Goal: Download file/media

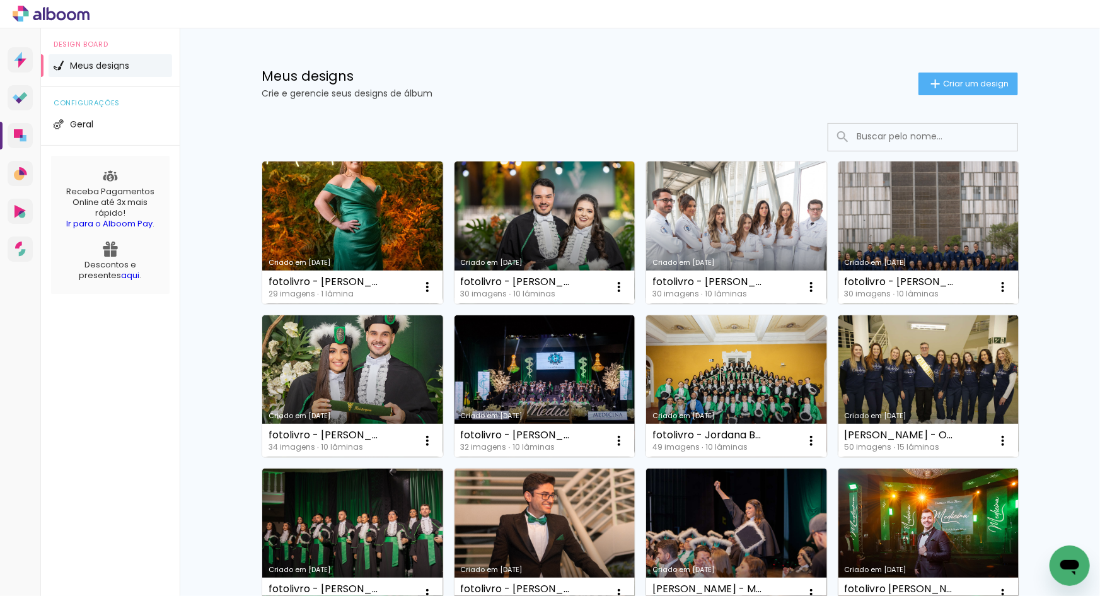
scroll to position [773, 0]
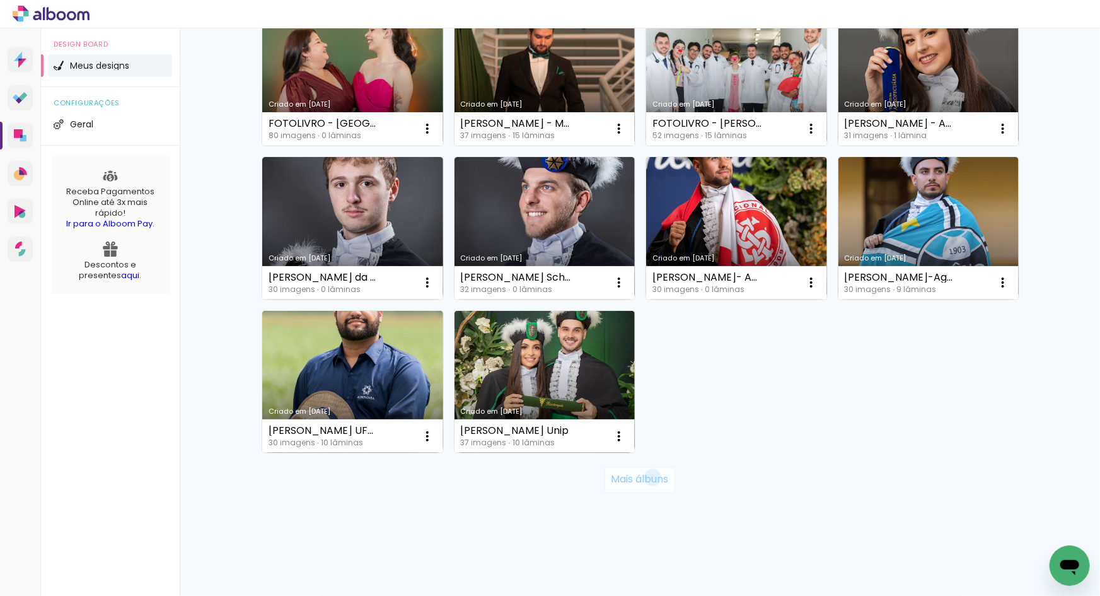
click at [0, 0] on slot "Mais álbuns" at bounding box center [0, 0] width 0 height 0
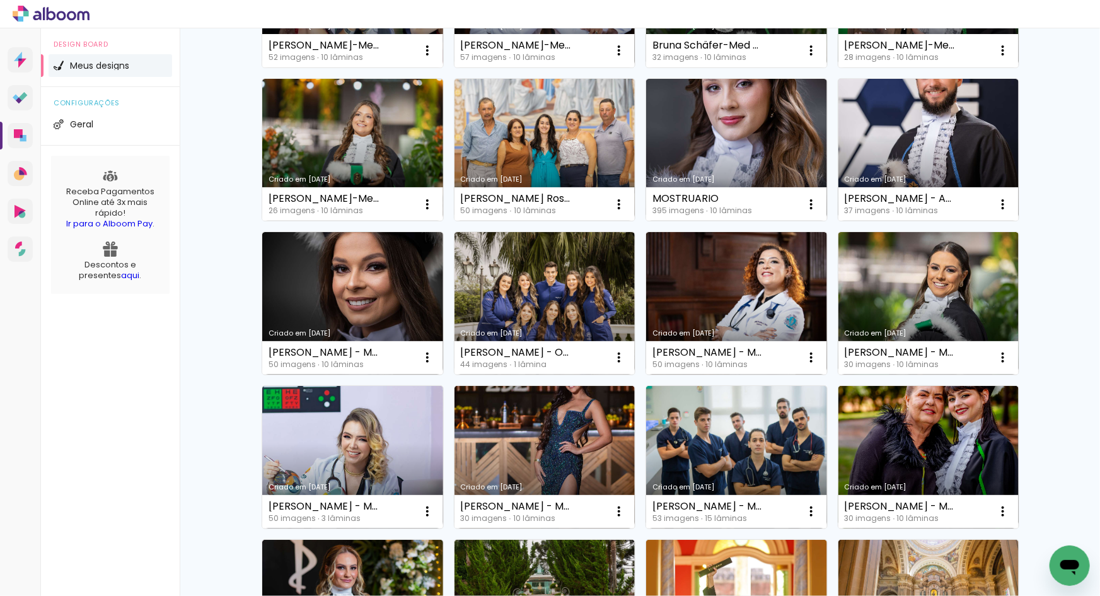
scroll to position [1694, 0]
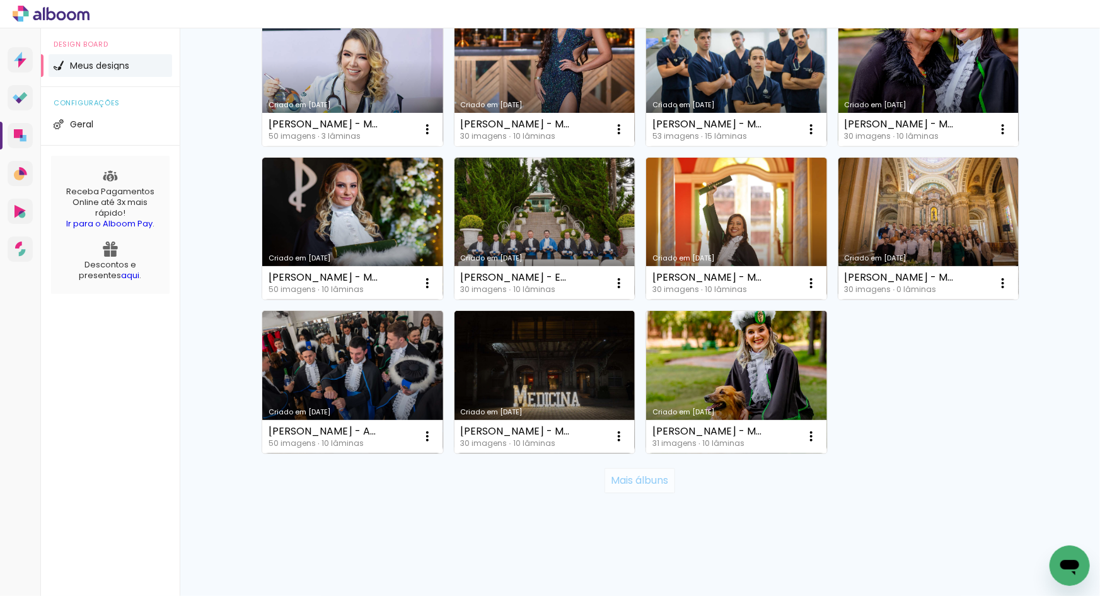
click at [0, 0] on slot "Mais álbuns" at bounding box center [0, 0] width 0 height 0
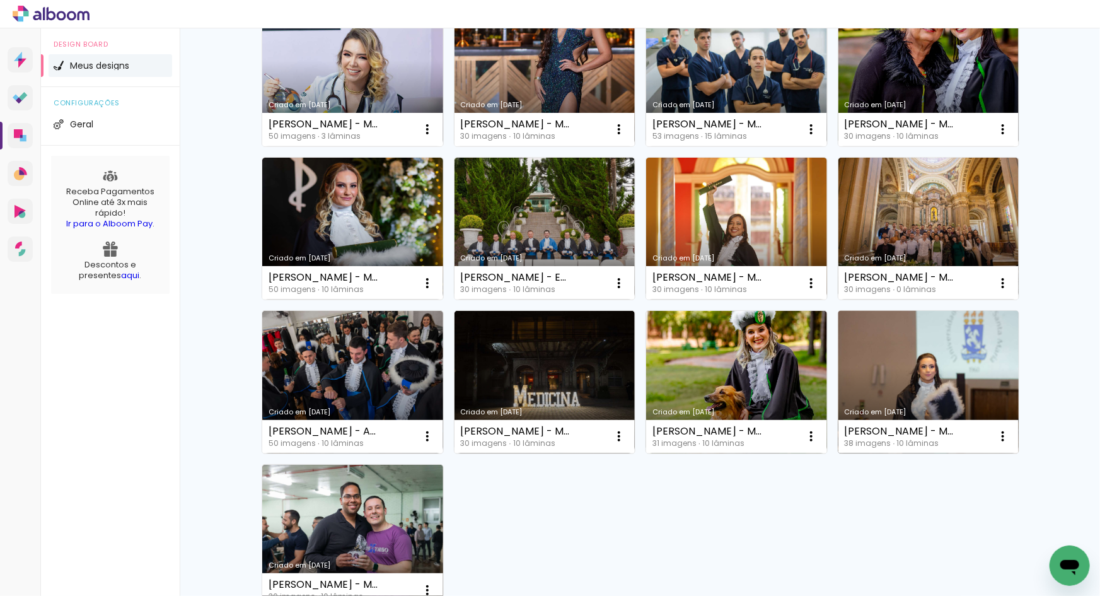
click at [918, 383] on link "Criado em [DATE]" at bounding box center [929, 382] width 181 height 143
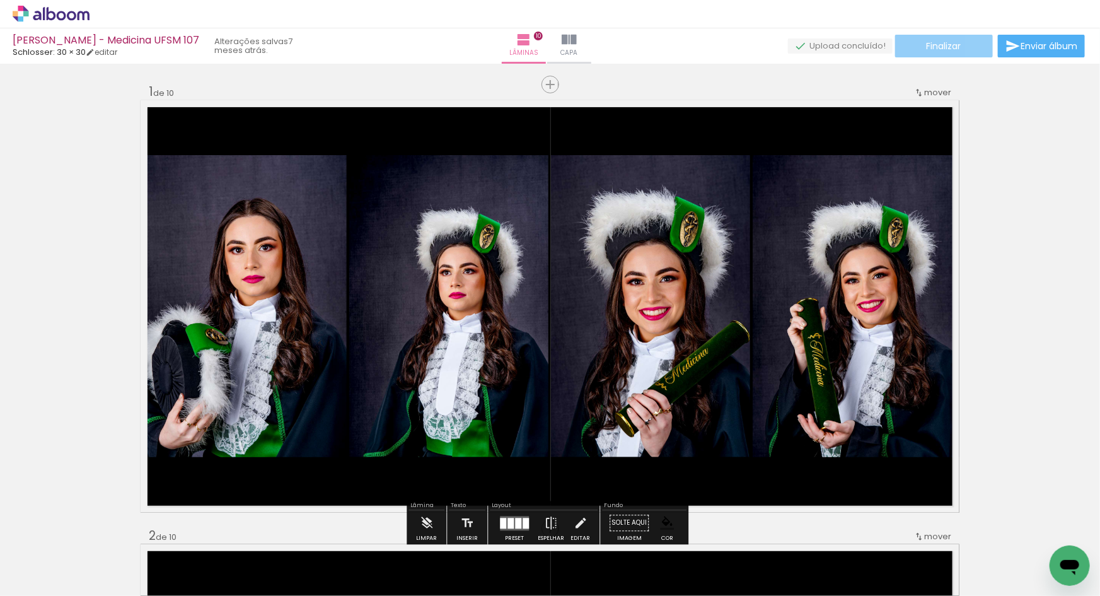
click at [945, 42] on span "Finalizar" at bounding box center [944, 46] width 35 height 9
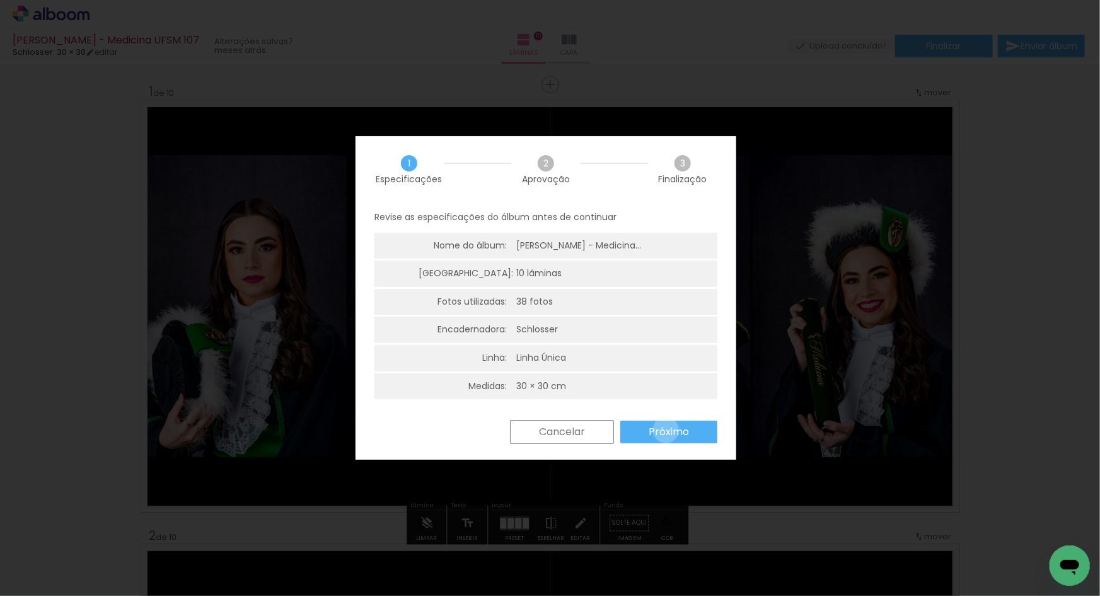
click at [0, 0] on slot "Próximo" at bounding box center [0, 0] width 0 height 0
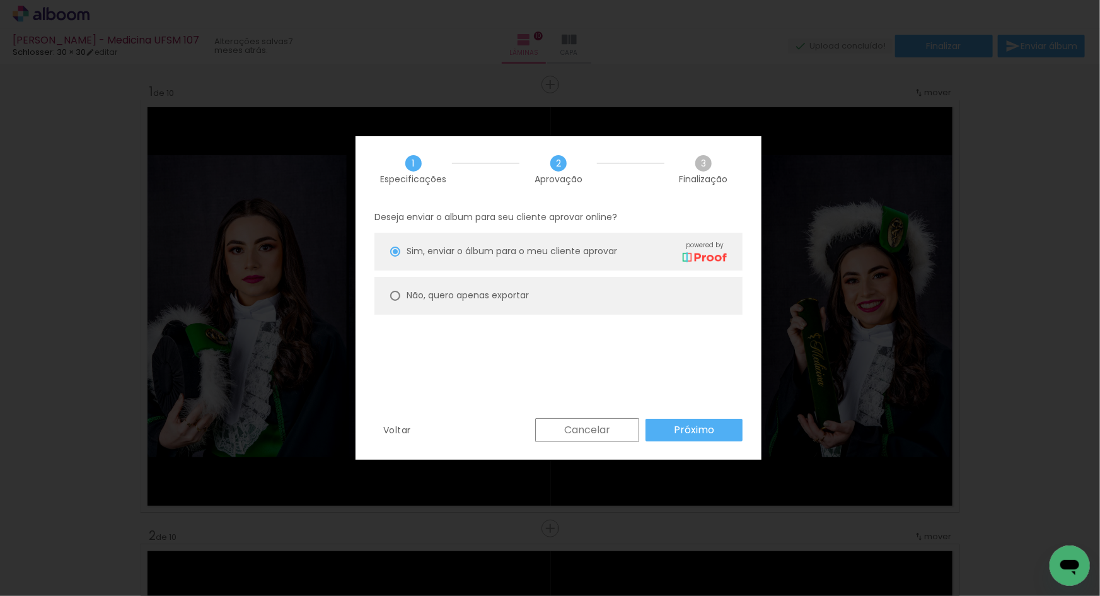
click at [494, 283] on paper-radio-button "Não, quero apenas exportar" at bounding box center [559, 296] width 368 height 38
type paper-radio-button "on"
click at [679, 416] on div "Deseja enviar o album para seu cliente aprovar online? Sim, enviar o álbum para…" at bounding box center [559, 310] width 406 height 216
click at [0, 0] on slot "Próximo" at bounding box center [0, 0] width 0 height 0
type input "Alta, 300 DPI"
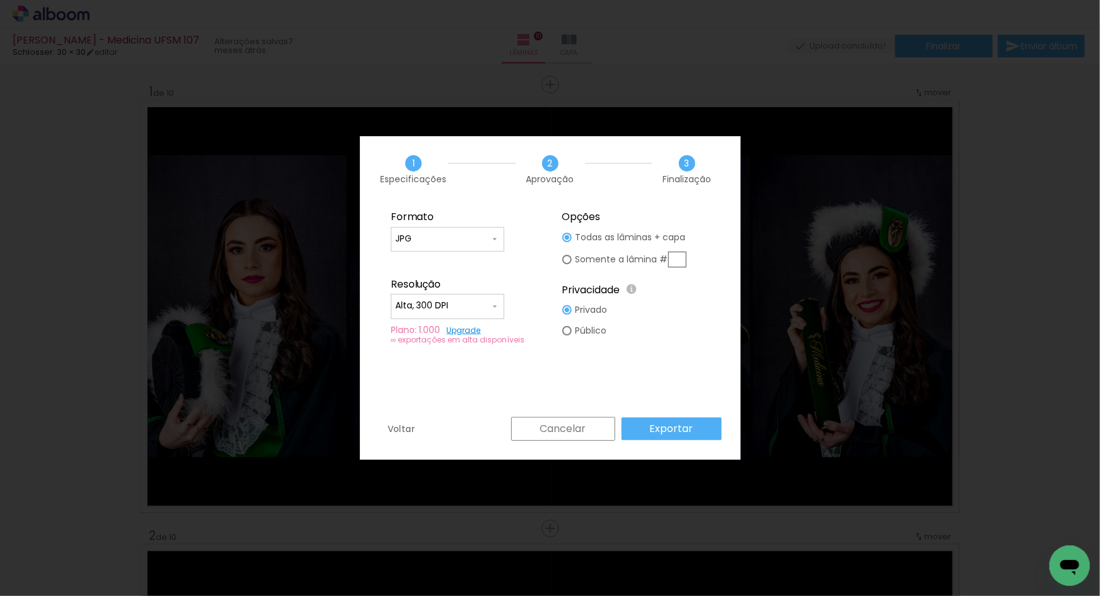
click at [487, 246] on paper-input-container "JPG" at bounding box center [448, 239] width 114 height 25
click at [456, 263] on paper-item "PDF" at bounding box center [448, 262] width 114 height 25
type input "PDF"
click at [467, 297] on paper-input-container "Alta, 300 DPI" at bounding box center [448, 306] width 114 height 25
click at [445, 334] on paper-item "Baixa" at bounding box center [448, 329] width 114 height 25
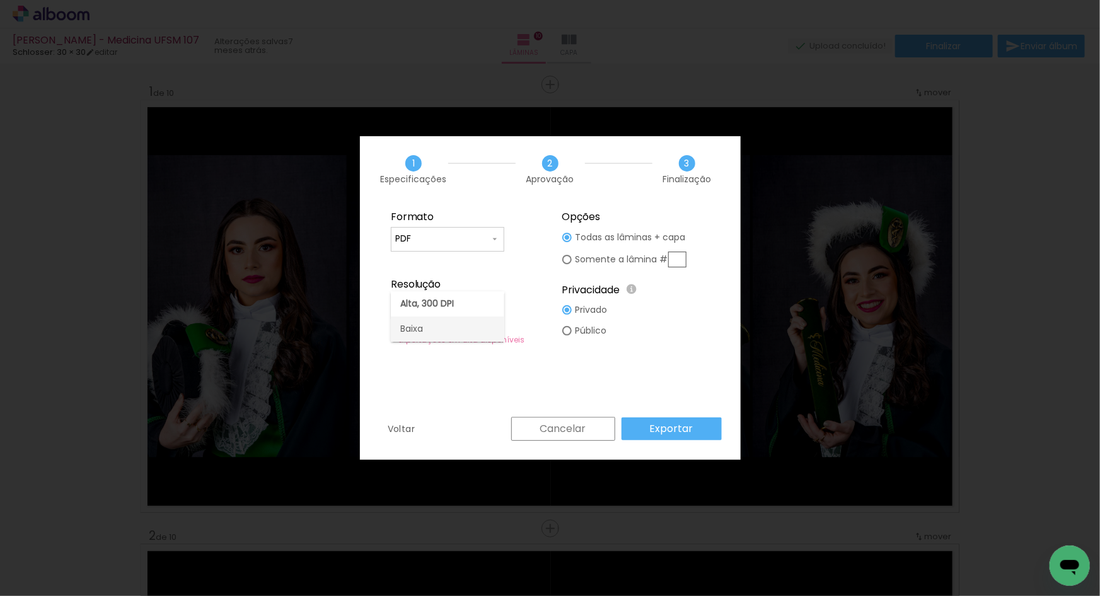
type input "Baixa"
click at [651, 428] on paper-button "Exportar" at bounding box center [672, 428] width 100 height 23
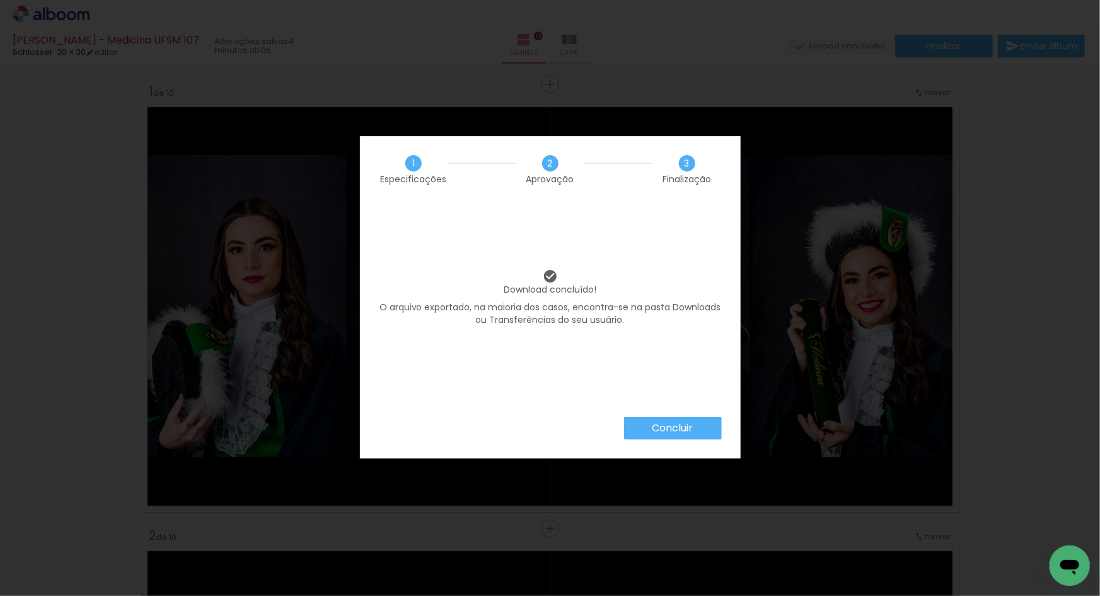
click at [0, 0] on slot "Concluir" at bounding box center [0, 0] width 0 height 0
